Goal: Entertainment & Leisure: Consume media (video, audio)

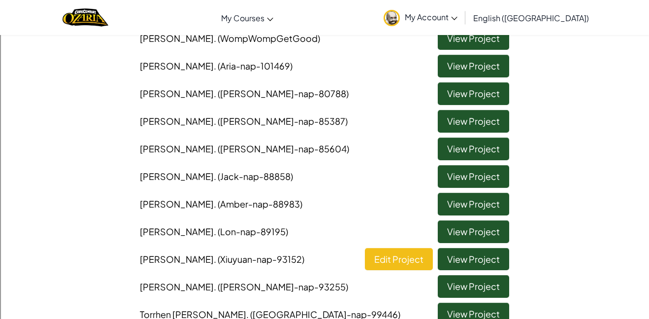
scroll to position [110, 0]
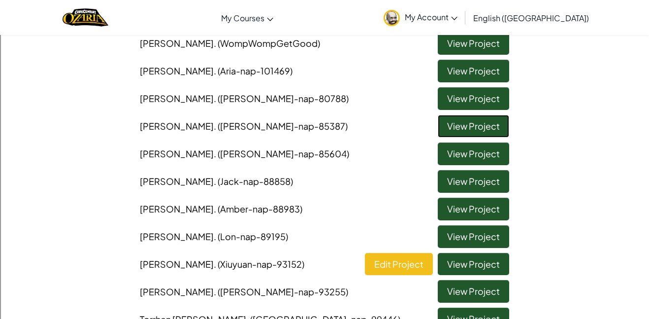
click at [483, 133] on link "View Project" at bounding box center [473, 126] width 71 height 23
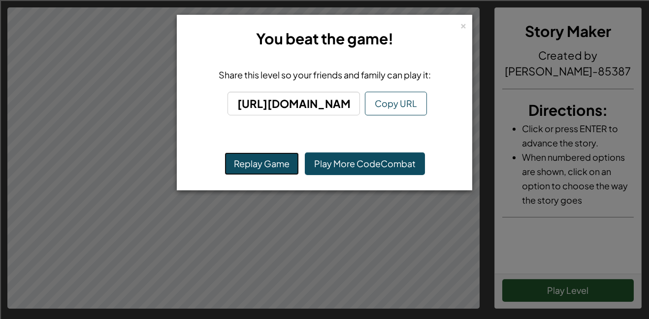
click at [278, 165] on button "Replay Game" at bounding box center [262, 163] width 74 height 23
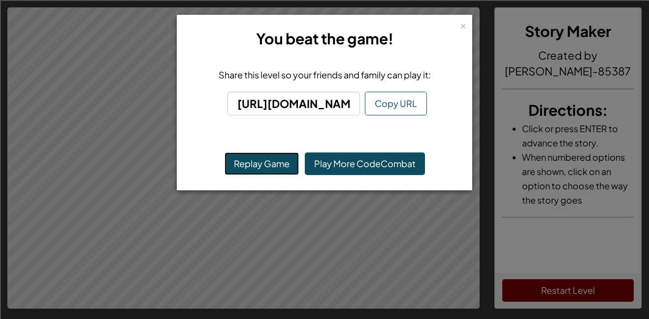
click at [238, 161] on button "Replay Game" at bounding box center [262, 163] width 74 height 23
click at [264, 163] on button "Replay Game" at bounding box center [262, 163] width 74 height 23
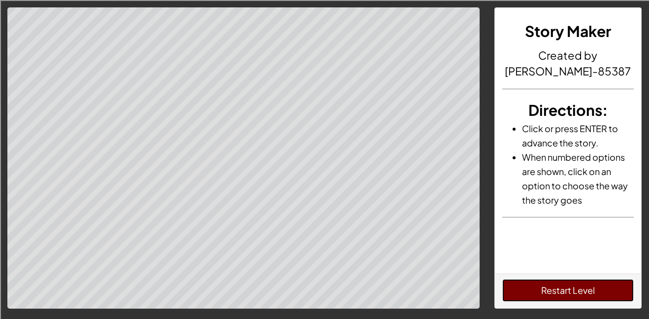
click at [564, 296] on button "Restart Level" at bounding box center [568, 290] width 132 height 23
click at [574, 285] on button "Restart Level" at bounding box center [568, 290] width 132 height 23
click at [561, 279] on button "Restart Level" at bounding box center [568, 290] width 132 height 23
click at [572, 286] on button "Restart Level" at bounding box center [568, 290] width 132 height 23
click at [581, 285] on button "Restart Level" at bounding box center [568, 290] width 132 height 23
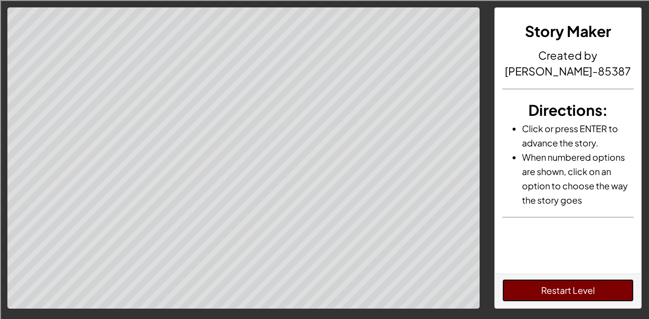
click at [588, 290] on button "Restart Level" at bounding box center [568, 290] width 132 height 23
